Goal: Transaction & Acquisition: Purchase product/service

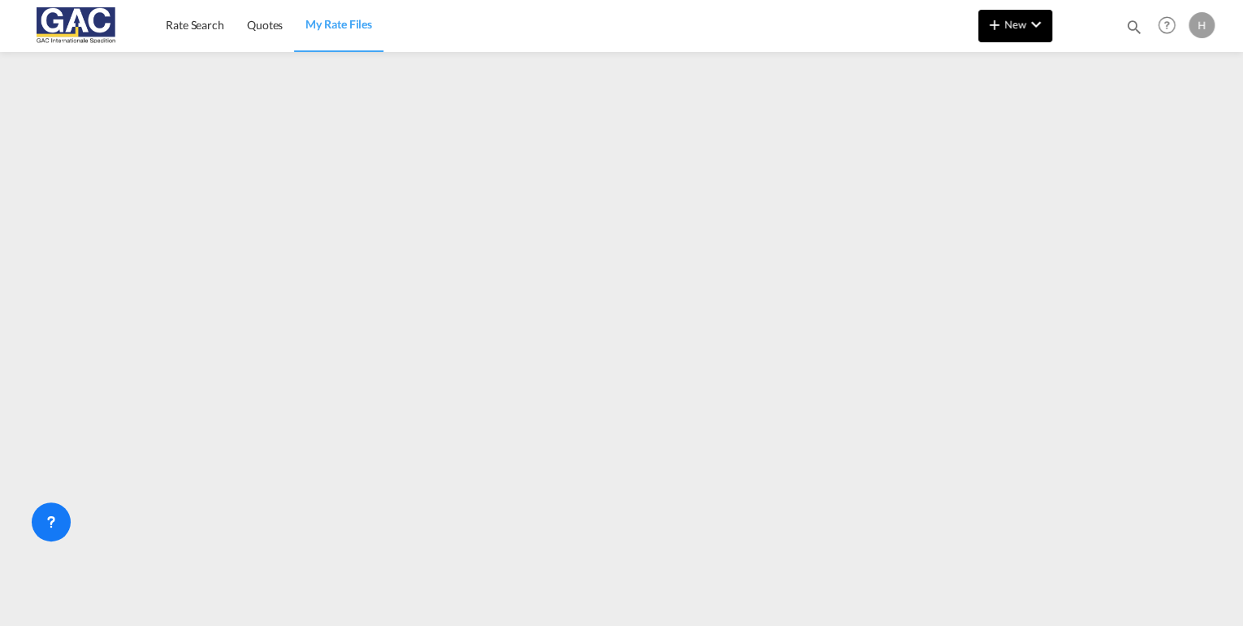
click at [1019, 28] on span "New" at bounding box center [1015, 24] width 61 height 13
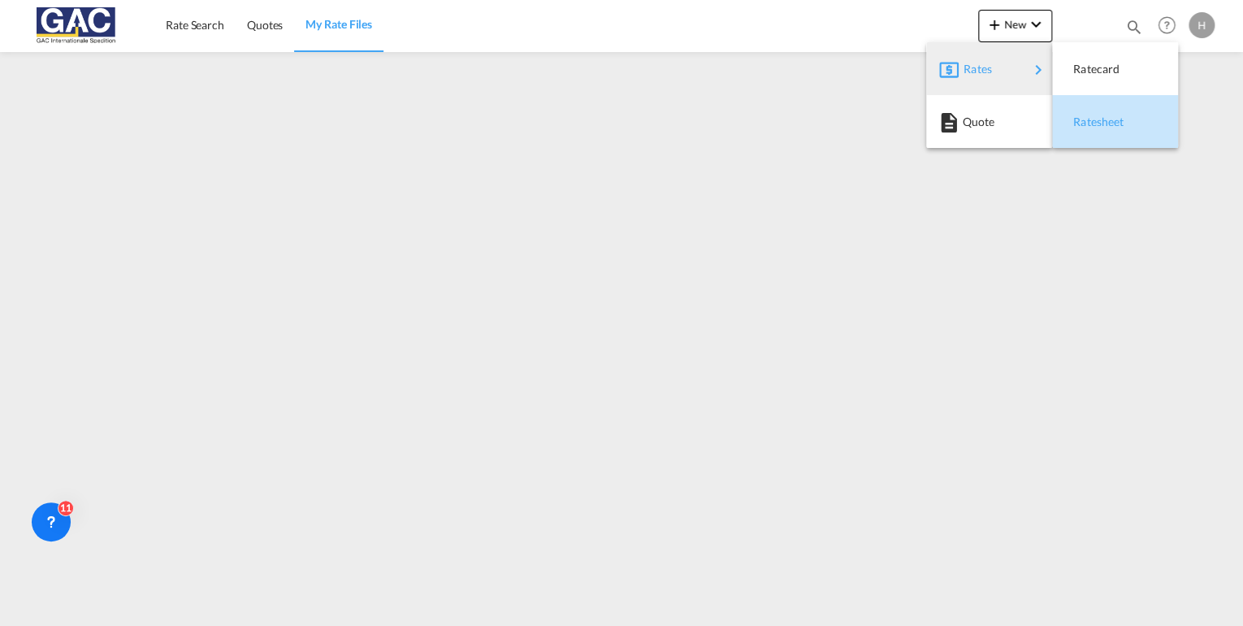
click at [1138, 127] on div "Ratesheet" at bounding box center [1115, 122] width 100 height 41
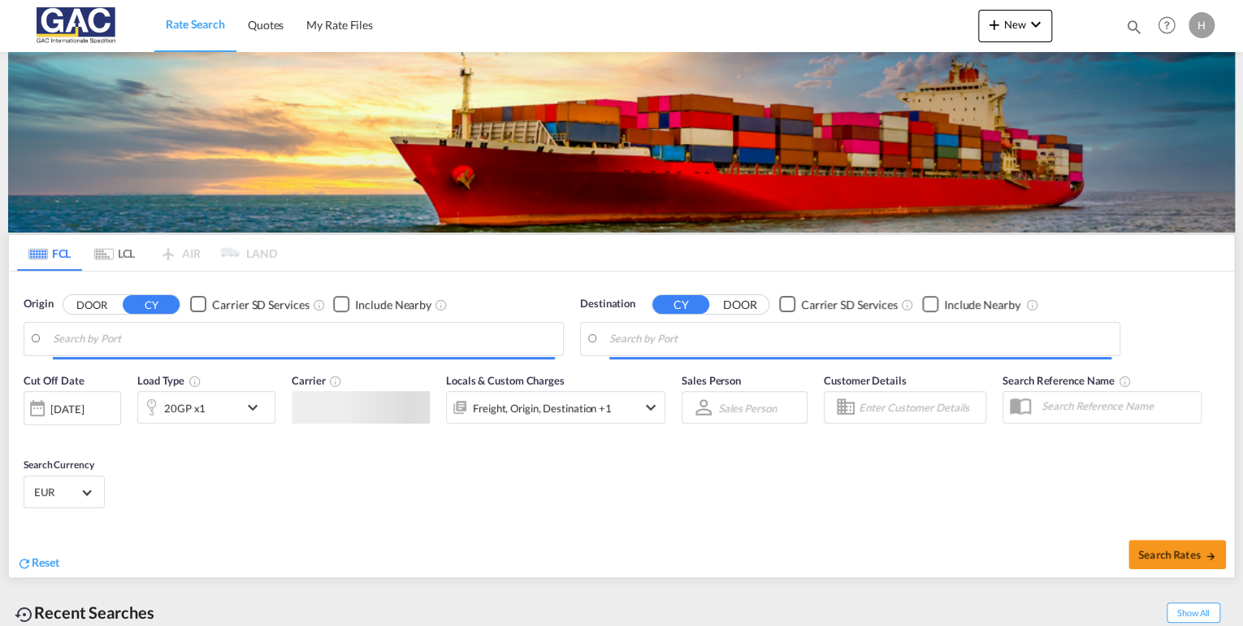
type input "[GEOGRAPHIC_DATA], DEBRV"
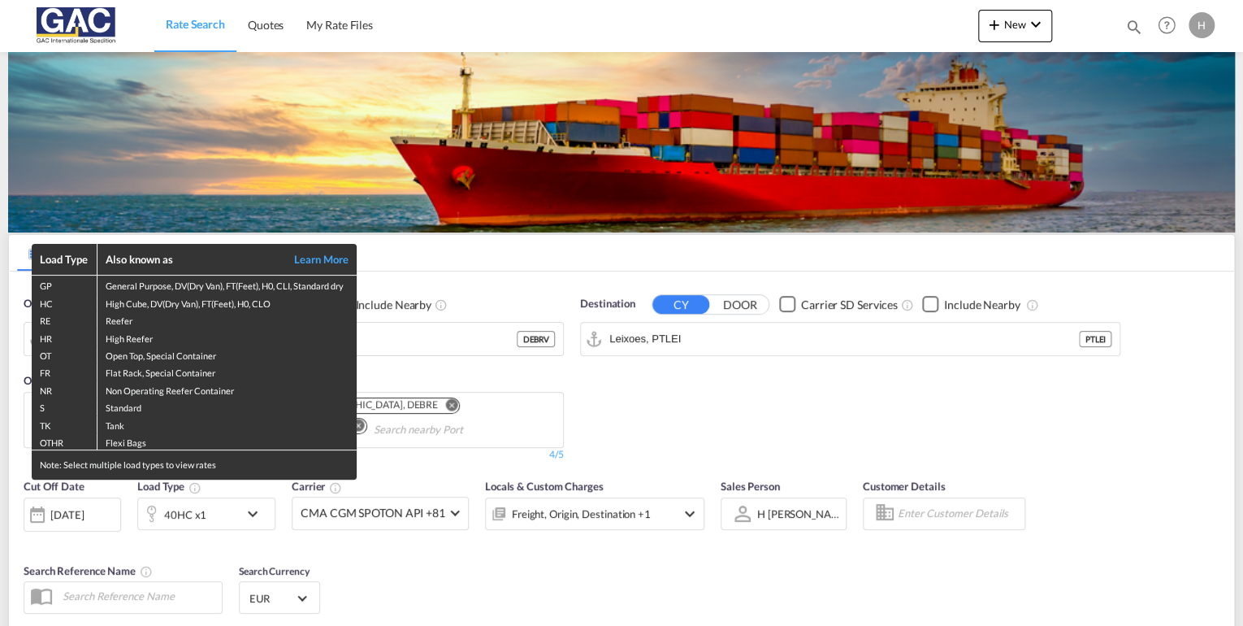
click at [189, 507] on div "Load Type Also known as Learn More GP General Purpose, DV(Dry Van), FT(Feet), H…" at bounding box center [621, 313] width 1243 height 626
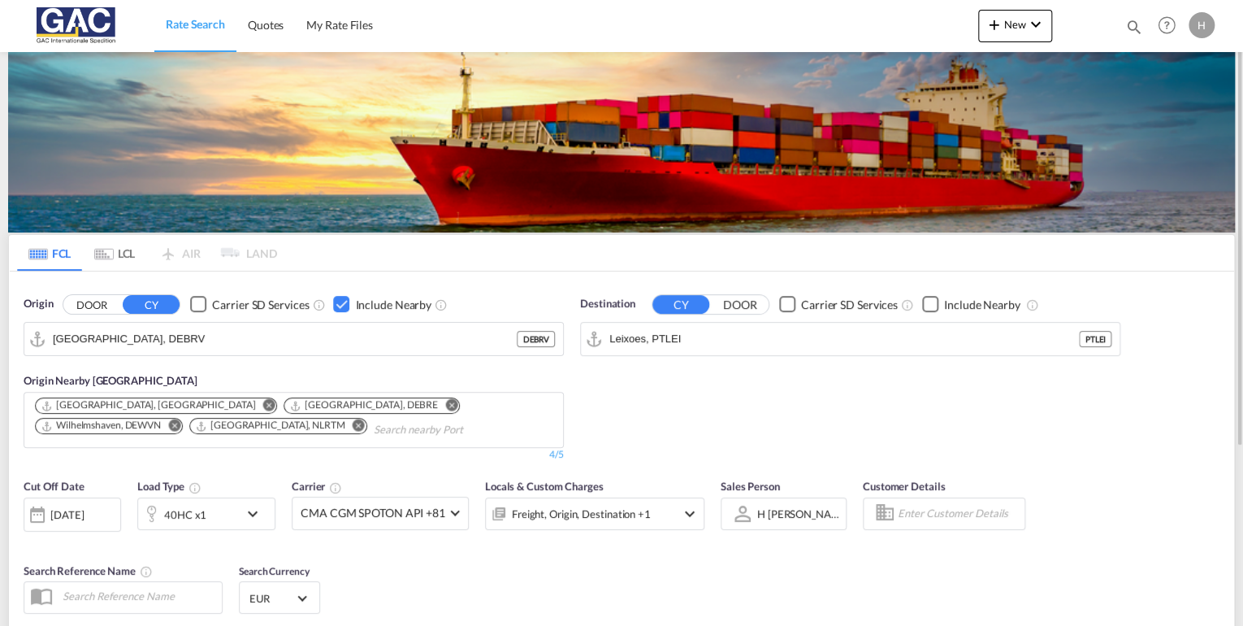
click at [205, 517] on div "40HC x1" at bounding box center [188, 513] width 101 height 33
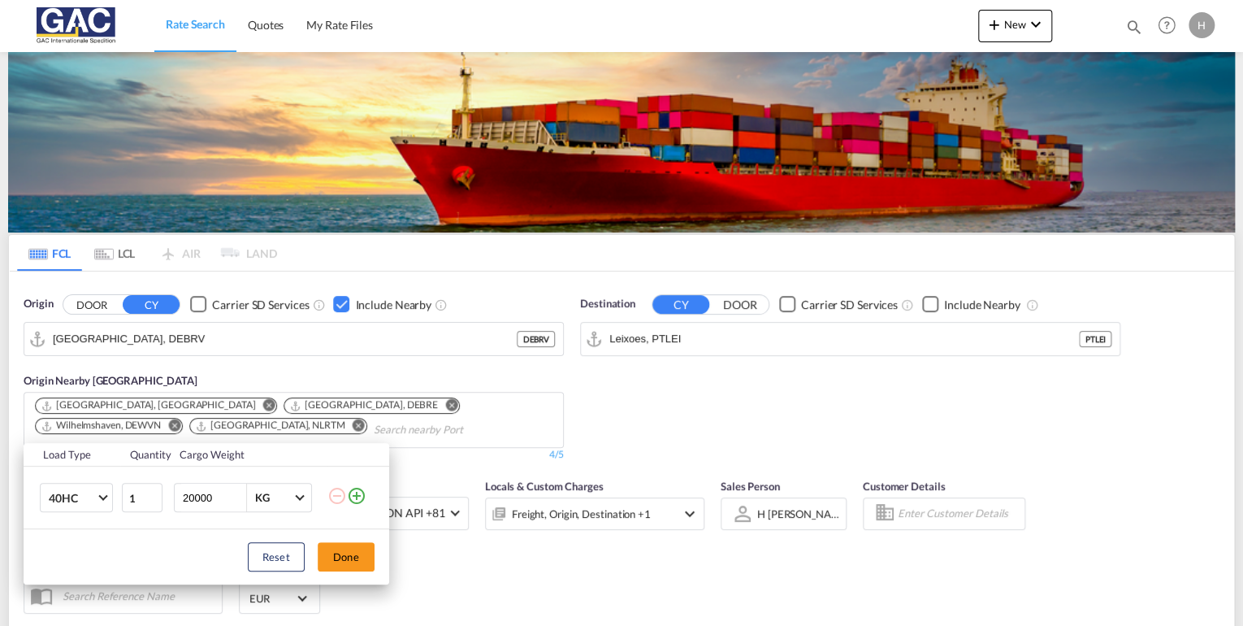
click at [754, 410] on div "Load Type Quantity Cargo Weight 40HC 20GP 40GP 40HC 45HC 20RE 40RE 40HR 20OT 40…" at bounding box center [621, 313] width 1243 height 626
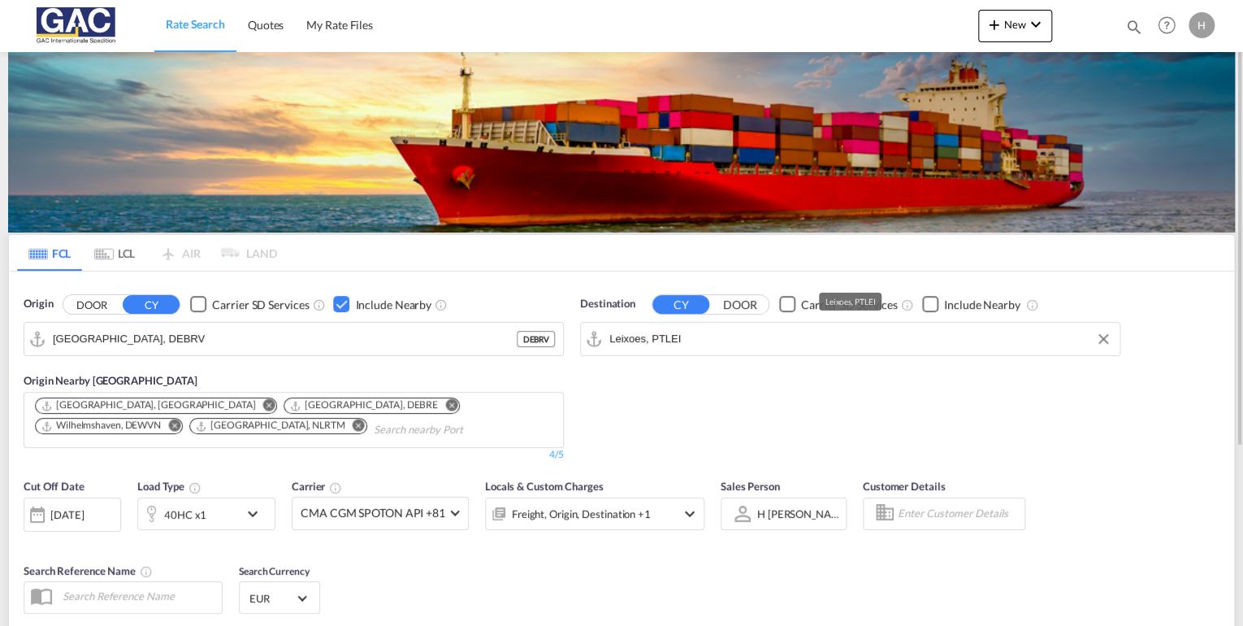
click at [715, 335] on input "Leixoes, PTLEI" at bounding box center [860, 339] width 502 height 24
type input "s"
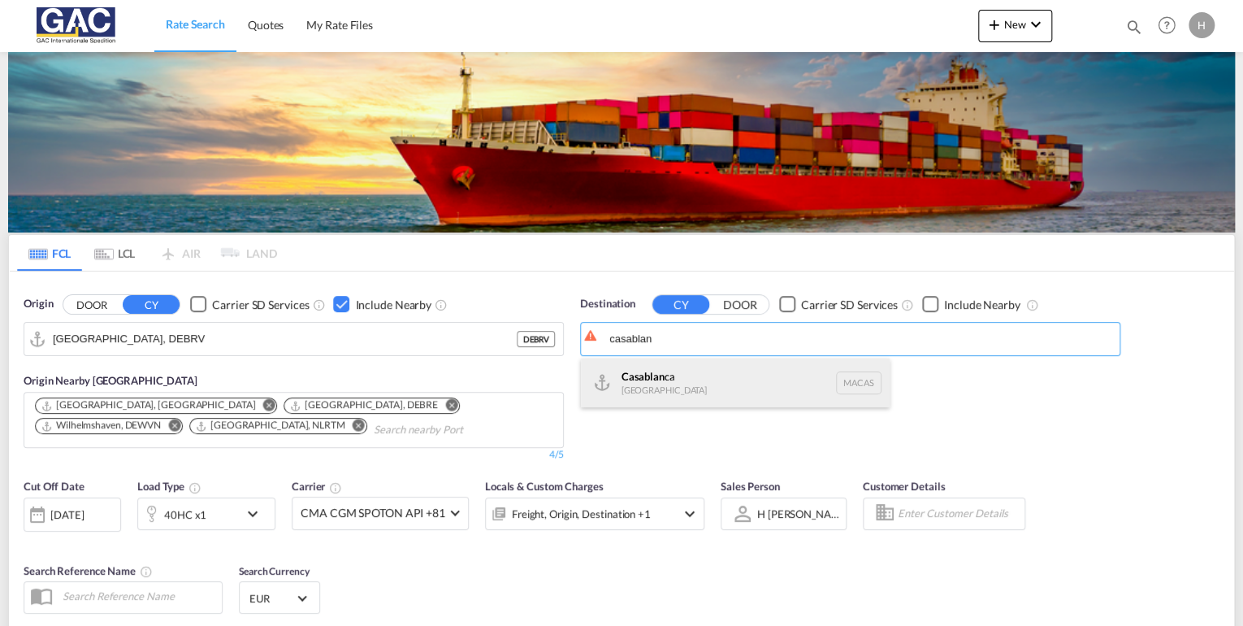
click at [686, 387] on div "Casablan ca [GEOGRAPHIC_DATA] [GEOGRAPHIC_DATA]" at bounding box center [735, 382] width 309 height 49
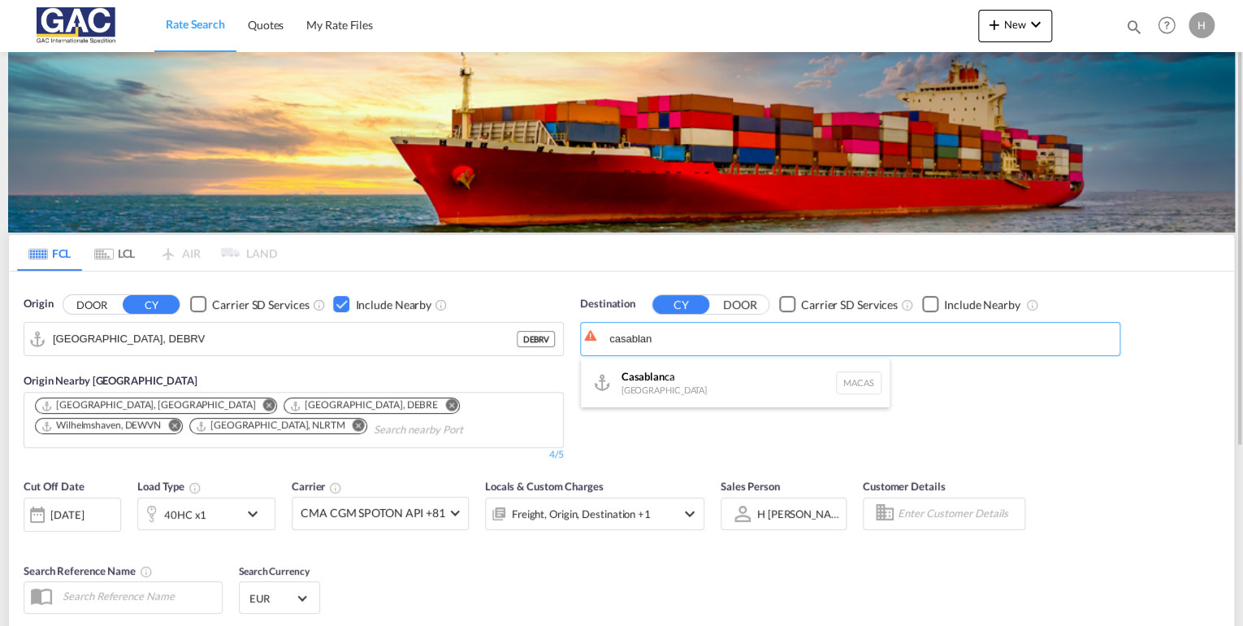
type input "[GEOGRAPHIC_DATA], MACAS"
click at [934, 299] on div "Checkbox No Ink" at bounding box center [930, 304] width 16 height 16
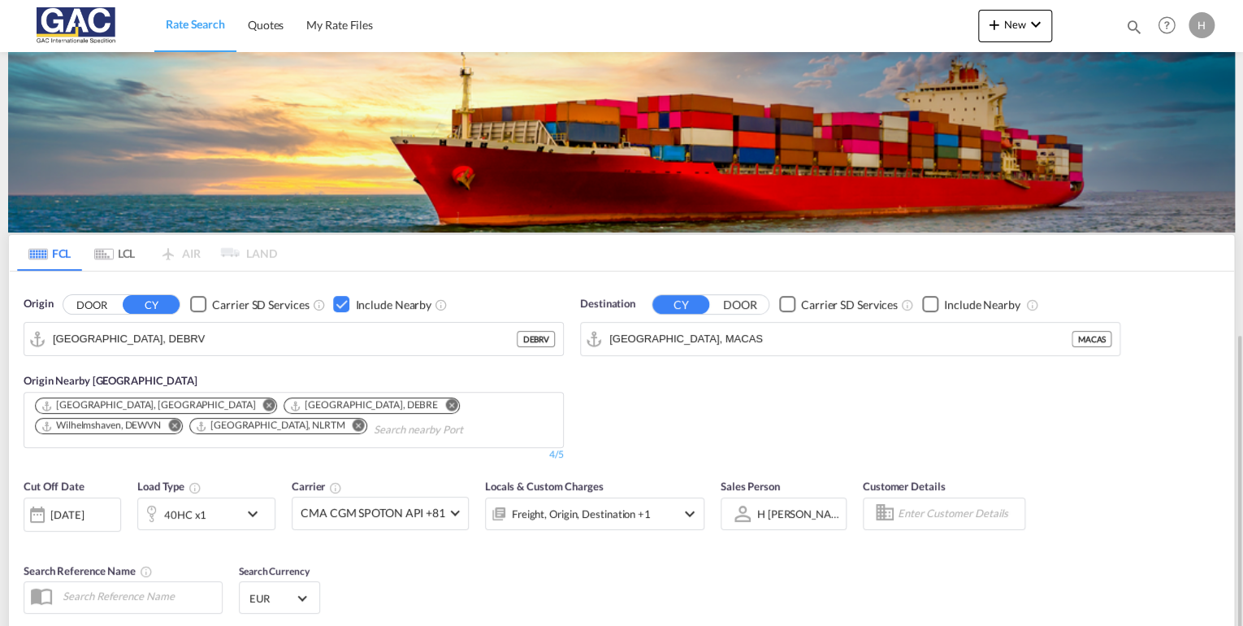
scroll to position [252, 0]
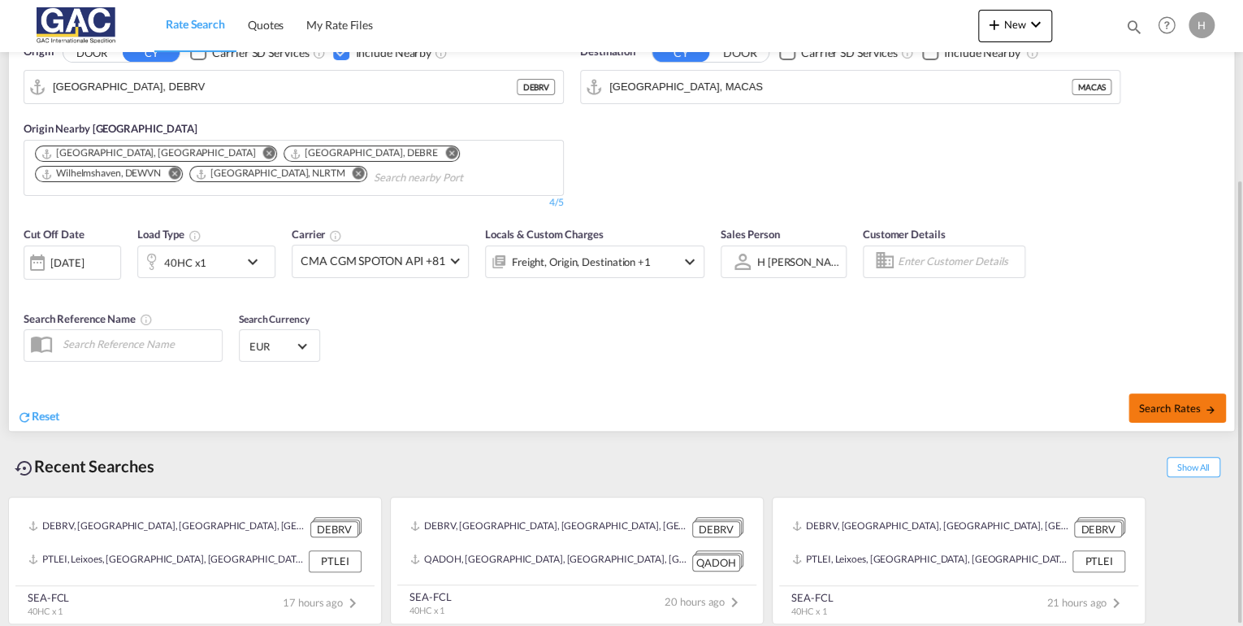
click at [1172, 401] on span "Search Rates" at bounding box center [1177, 407] width 78 height 13
type input "DEBRV to MACAS / [DATE]"
